Goal: Task Accomplishment & Management: Manage account settings

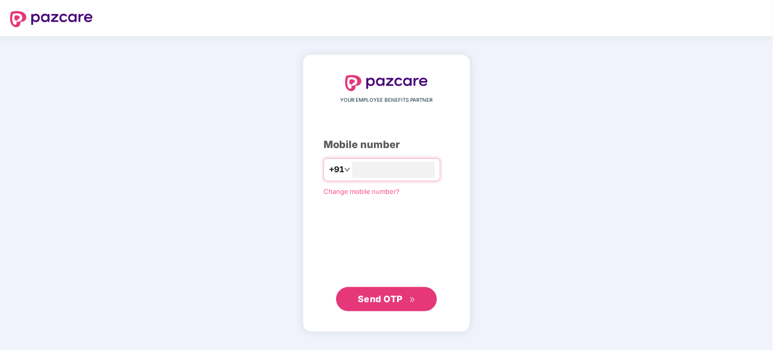
type input "**********"
click at [372, 295] on span "Send OTP" at bounding box center [380, 298] width 45 height 11
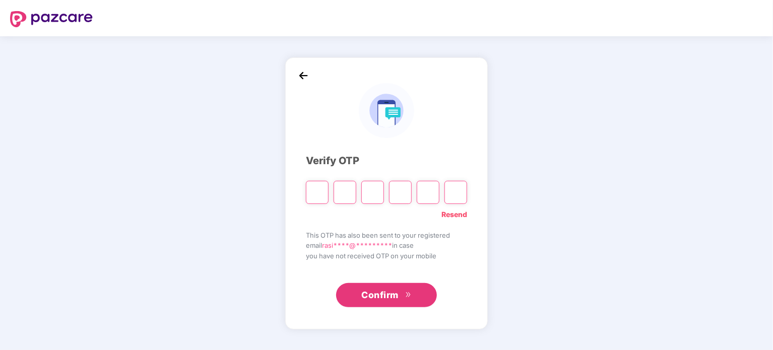
type input "*"
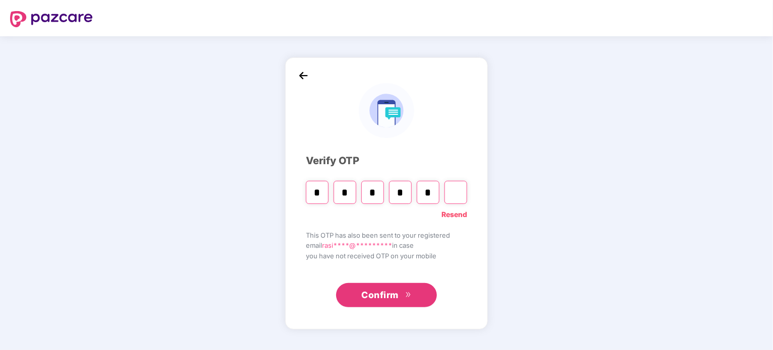
type input "*"
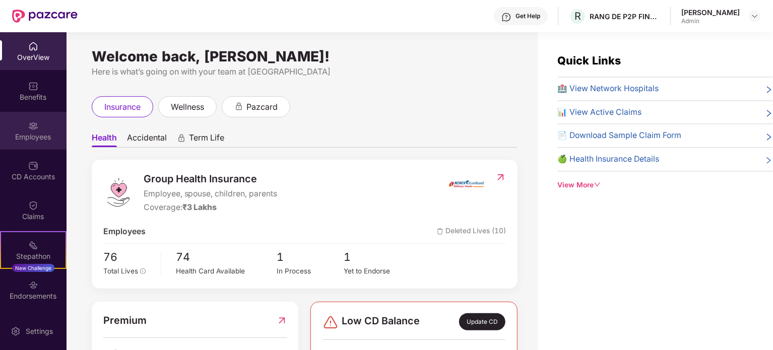
click at [34, 139] on div "Employees" at bounding box center [33, 137] width 67 height 10
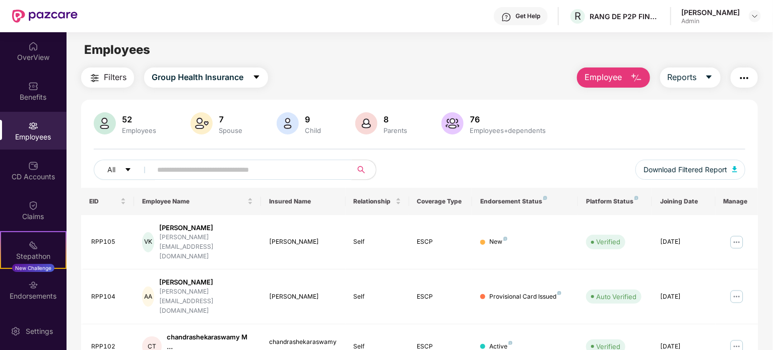
click at [194, 171] on input "text" at bounding box center [247, 169] width 181 height 15
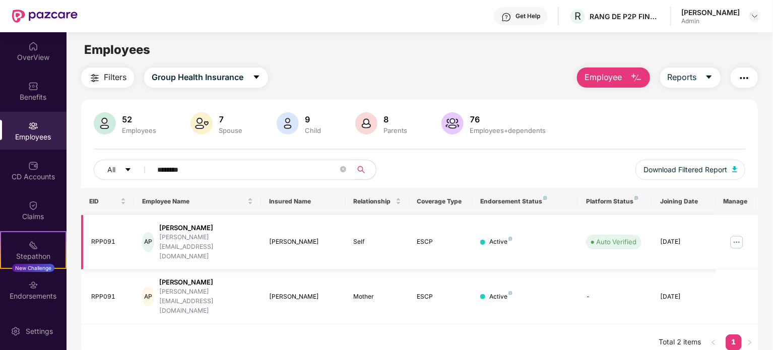
type input "********"
click at [738, 234] on img at bounding box center [737, 242] width 16 height 16
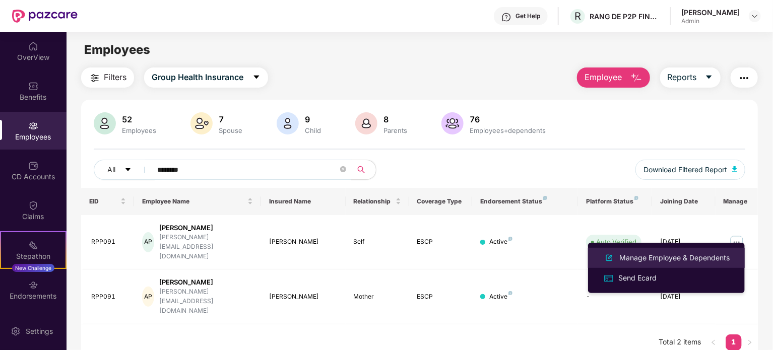
click at [659, 256] on div "Manage Employee & Dependents" at bounding box center [675, 258] width 114 height 11
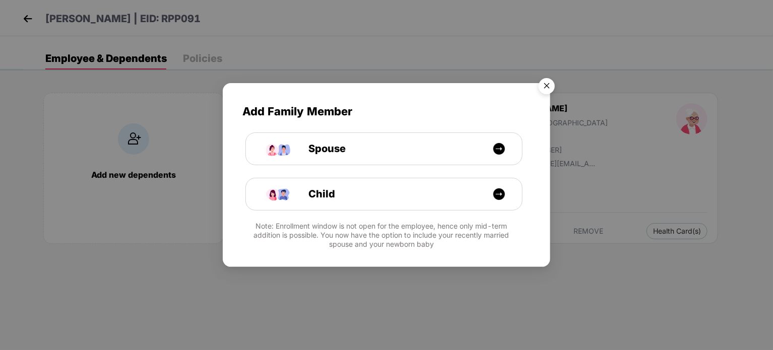
click at [546, 84] on img "Close" at bounding box center [547, 88] width 28 height 28
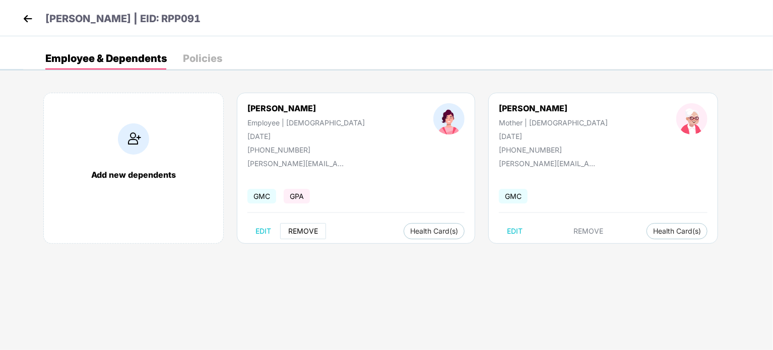
click at [305, 230] on span "REMOVE" at bounding box center [303, 231] width 30 height 8
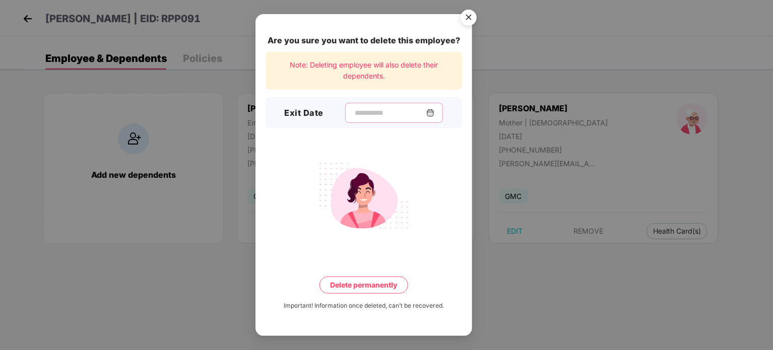
click at [354, 115] on input at bounding box center [390, 113] width 73 height 11
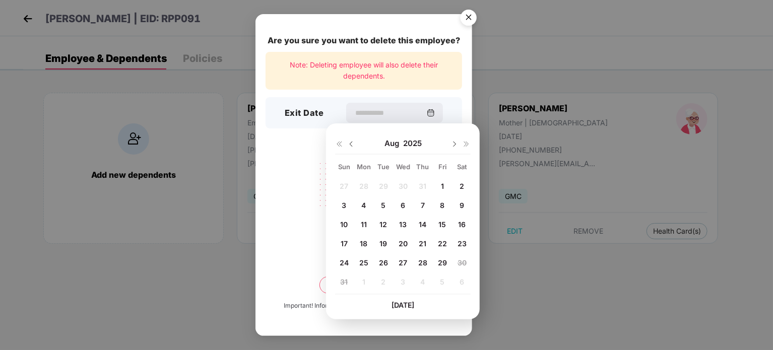
click at [436, 262] on div "29" at bounding box center [442, 263] width 15 height 15
type input "**********"
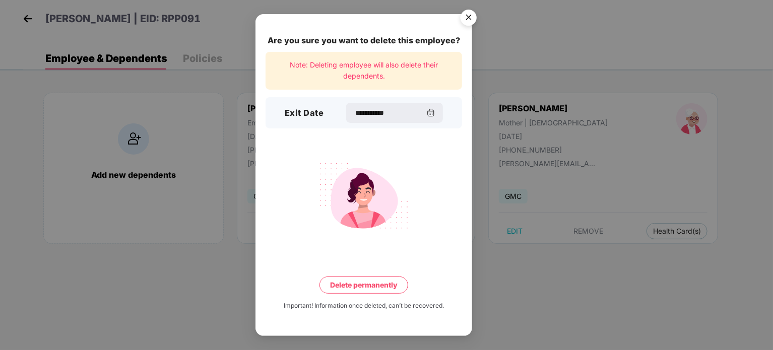
click at [362, 288] on button "Delete permanently" at bounding box center [364, 285] width 89 height 17
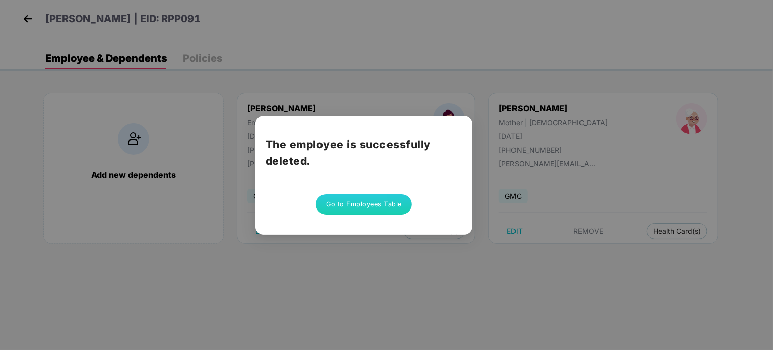
click at [354, 209] on button "Go to Employees Table" at bounding box center [364, 205] width 96 height 20
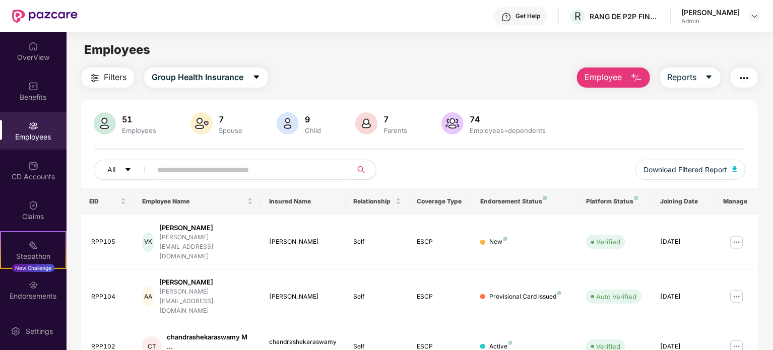
click at [270, 169] on input "text" at bounding box center [247, 169] width 181 height 15
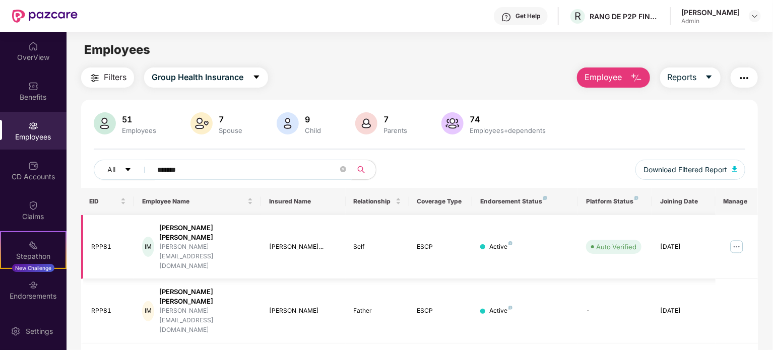
type input "*******"
click at [737, 239] on img at bounding box center [737, 247] width 16 height 16
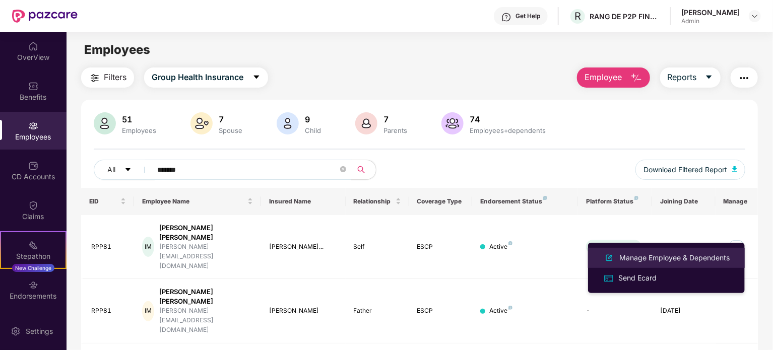
click at [650, 256] on div "Manage Employee & Dependents" at bounding box center [675, 258] width 114 height 11
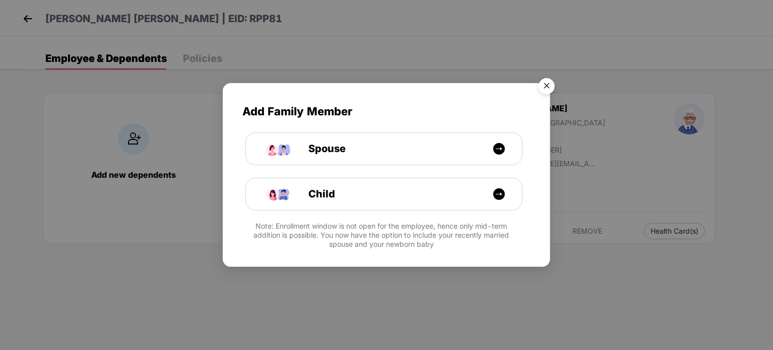
click at [550, 81] on img "Close" at bounding box center [547, 88] width 28 height 28
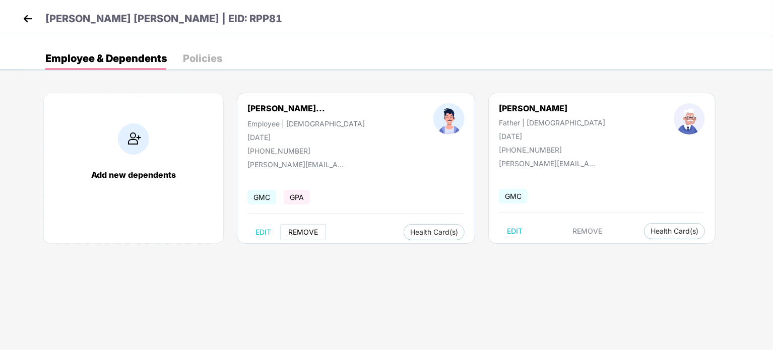
click at [296, 229] on span "REMOVE" at bounding box center [303, 232] width 30 height 8
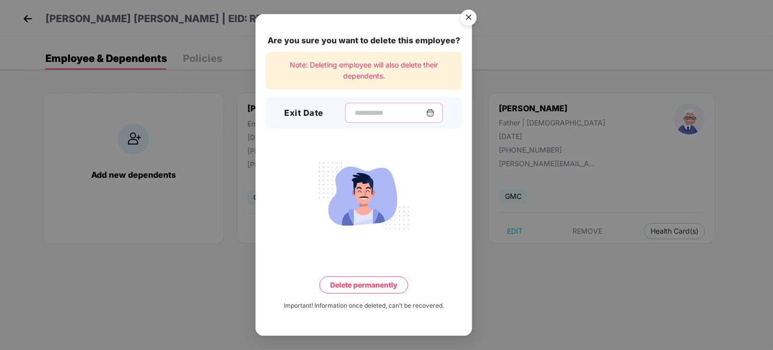
click at [354, 112] on input at bounding box center [390, 113] width 73 height 11
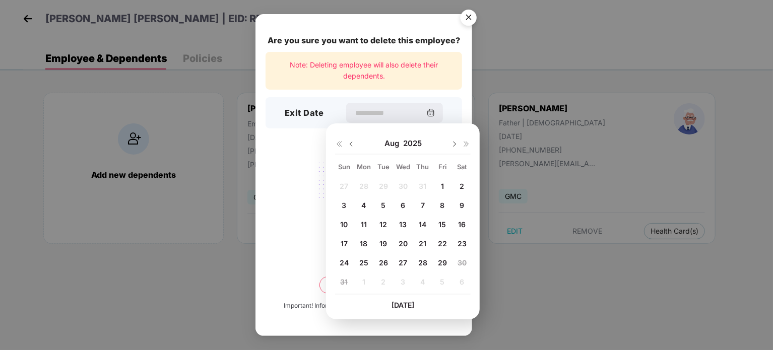
click at [425, 222] on span "14" at bounding box center [423, 224] width 8 height 9
type input "**********"
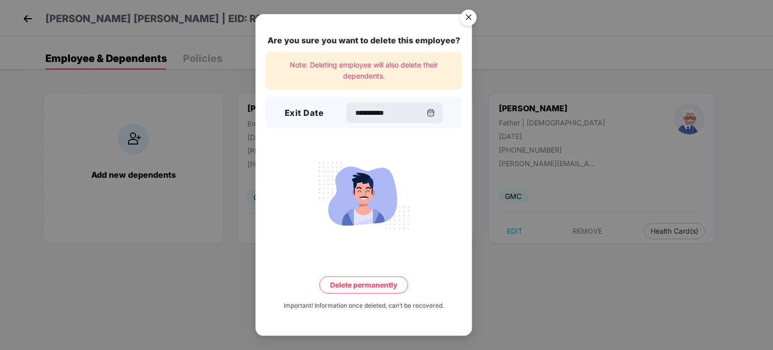
click at [367, 284] on button "Delete permanently" at bounding box center [364, 285] width 89 height 17
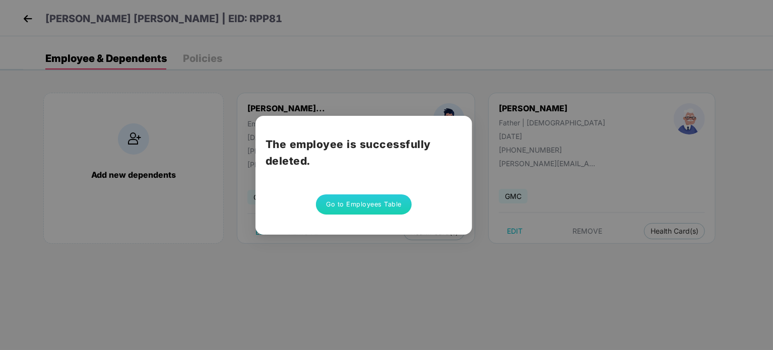
click at [347, 208] on button "Go to Employees Table" at bounding box center [364, 205] width 96 height 20
